Goal: Task Accomplishment & Management: Manage account settings

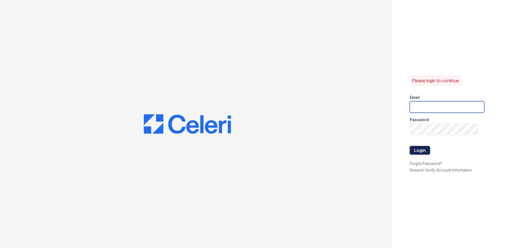
type input "[EMAIL_ADDRESS][DOMAIN_NAME]"
click at [420, 151] on button "Login" at bounding box center [420, 150] width 20 height 9
